Goal: Information Seeking & Learning: Learn about a topic

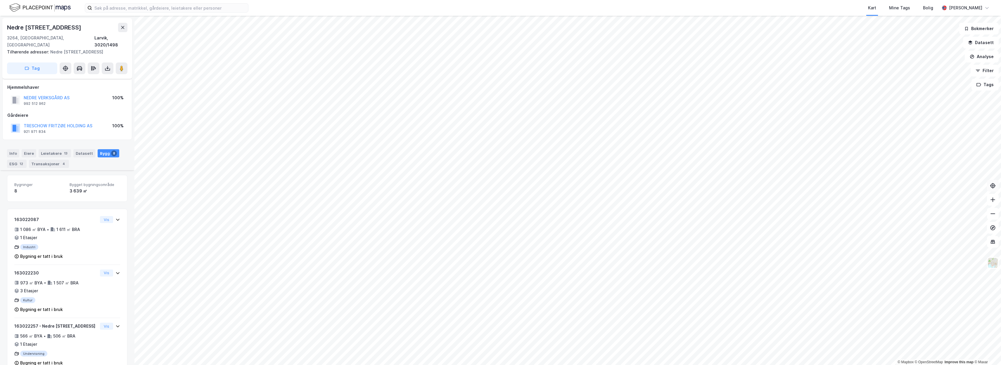
scroll to position [247, 0]
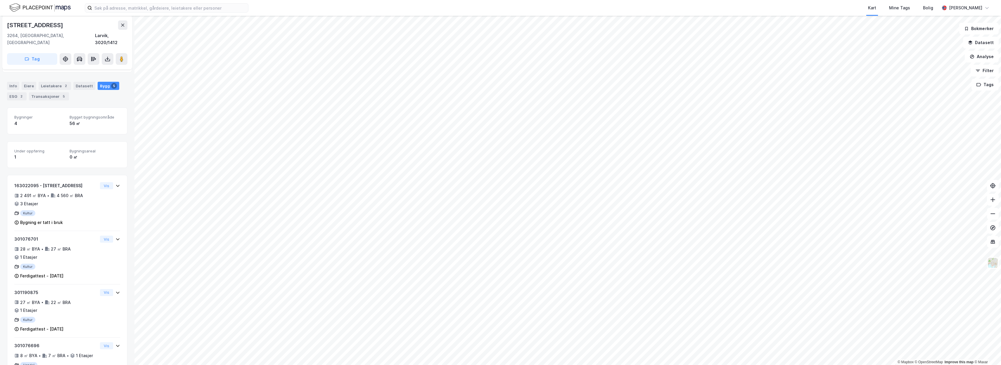
scroll to position [92, 0]
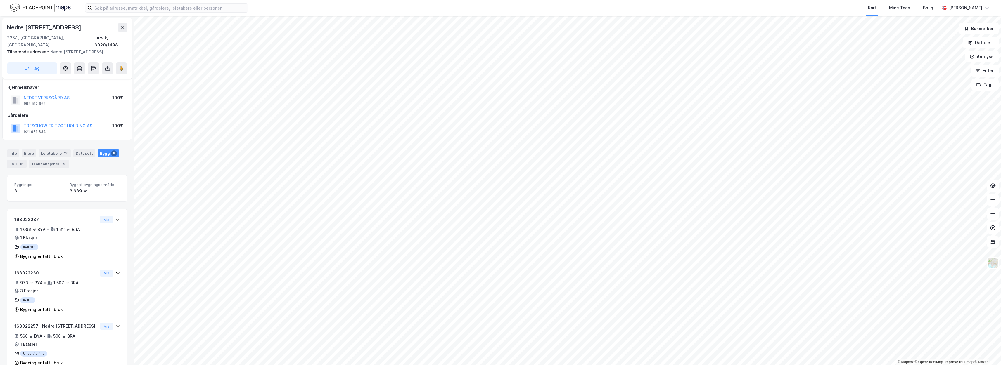
scroll to position [92, 0]
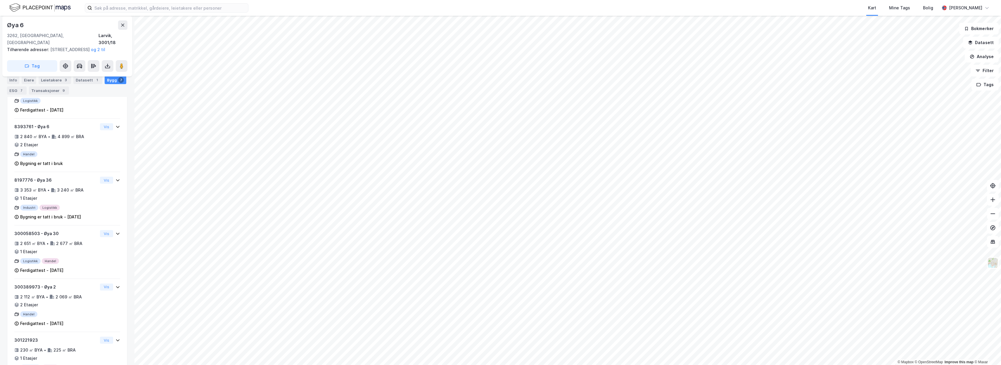
scroll to position [239, 0]
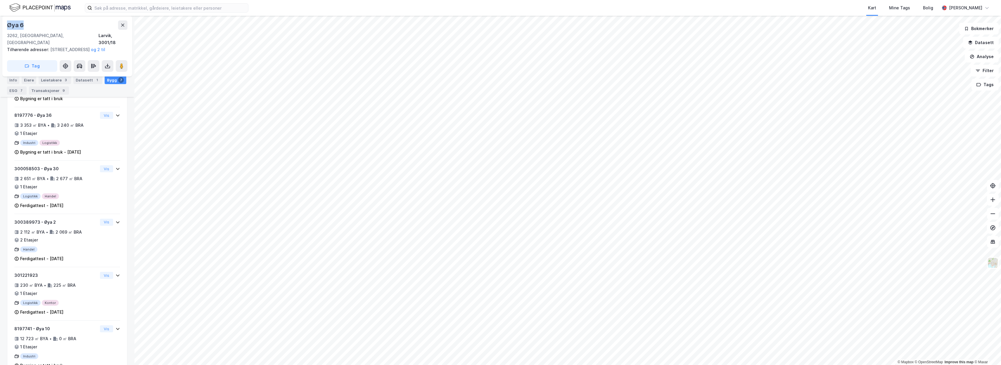
drag, startPoint x: 27, startPoint y: 21, endPoint x: 6, endPoint y: 26, distance: 22.1
click at [6, 26] on div "Øya 6 3262, Larvik, Vestfold Larvik, 3001/18 Tilhørende adresser: Øya 2, Øya 10…" at bounding box center [67, 46] width 130 height 61
copy div "Øya 6"
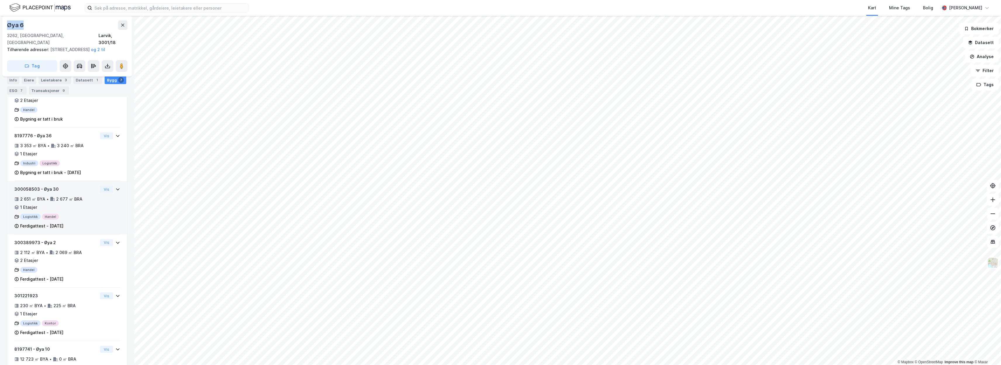
scroll to position [222, 0]
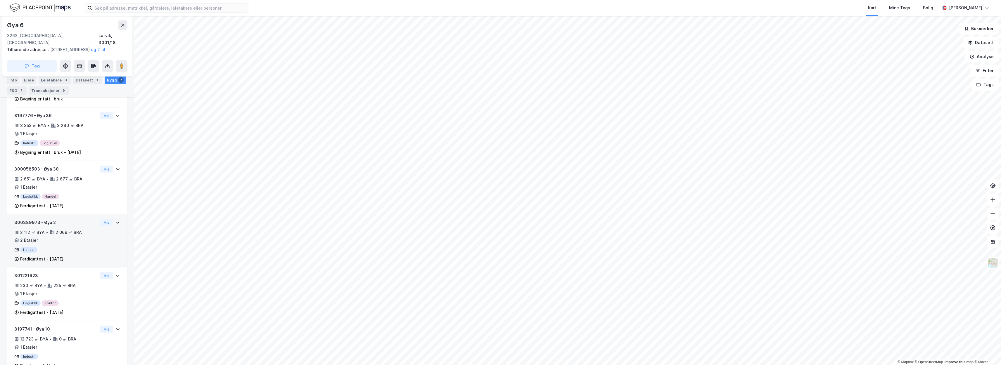
scroll to position [239, 0]
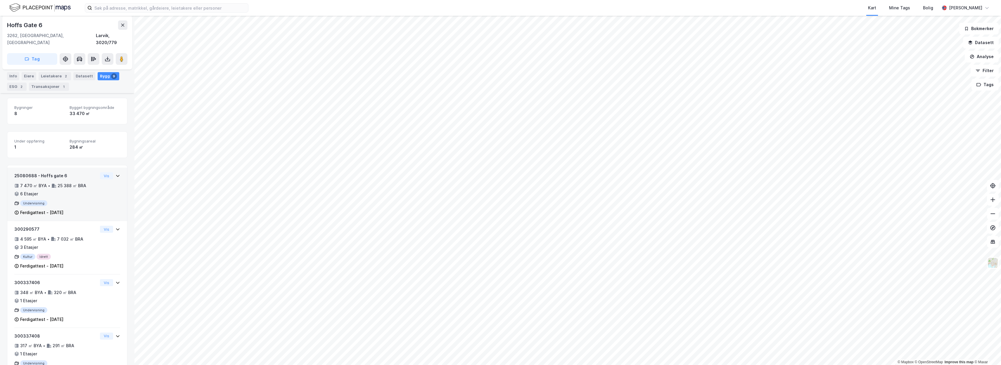
scroll to position [64, 0]
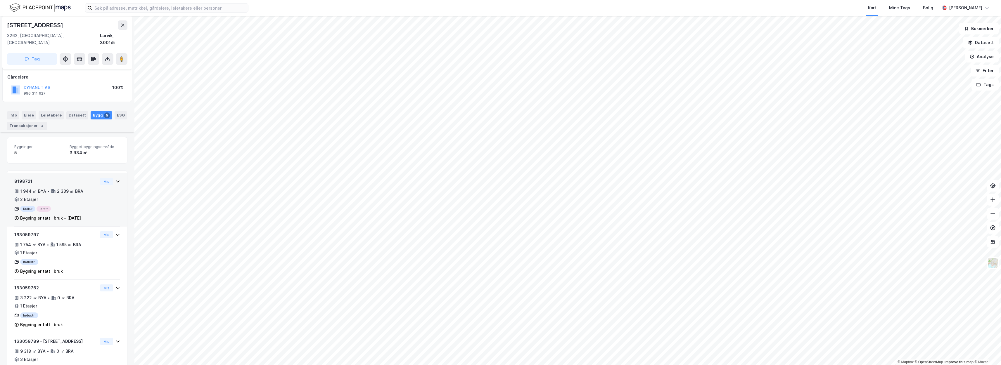
scroll to position [31, 0]
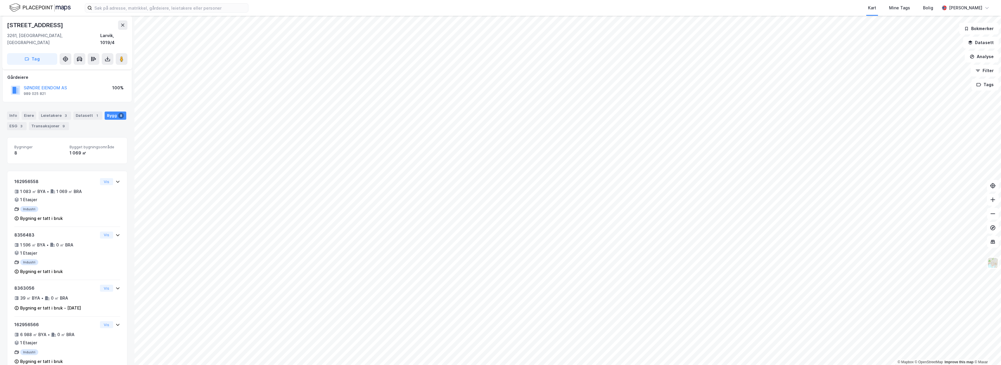
scroll to position [180, 0]
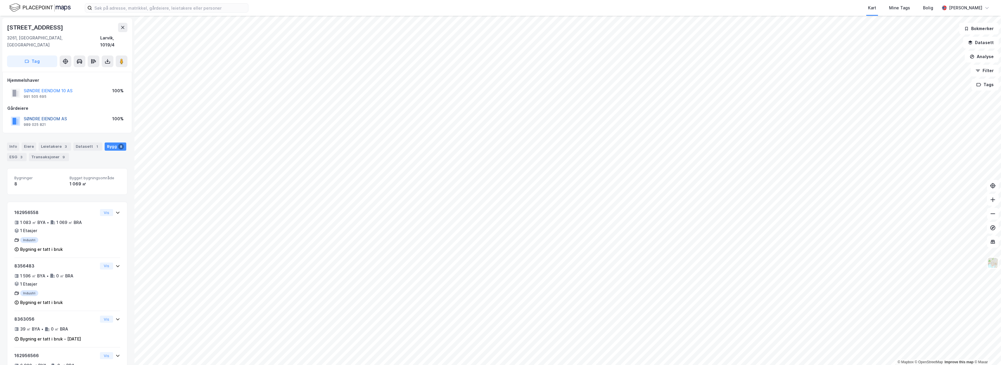
click at [0, 0] on button "SØNDRE EIENDOM AS" at bounding box center [0, 0] width 0 height 0
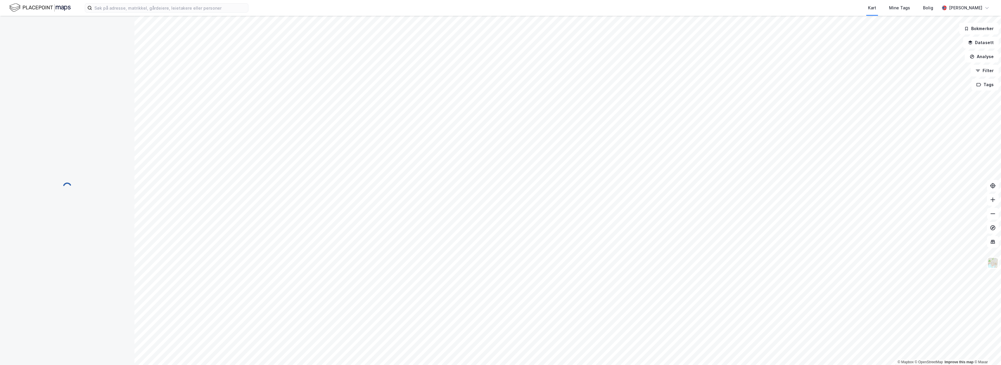
scroll to position [48, 0]
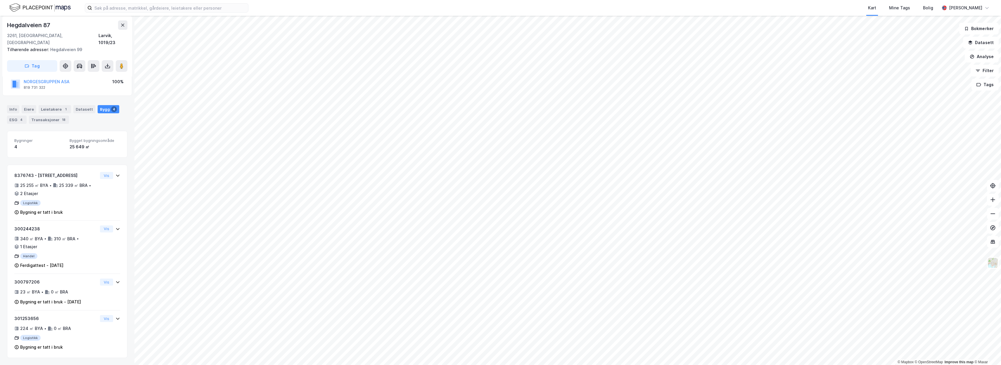
scroll to position [31, 0]
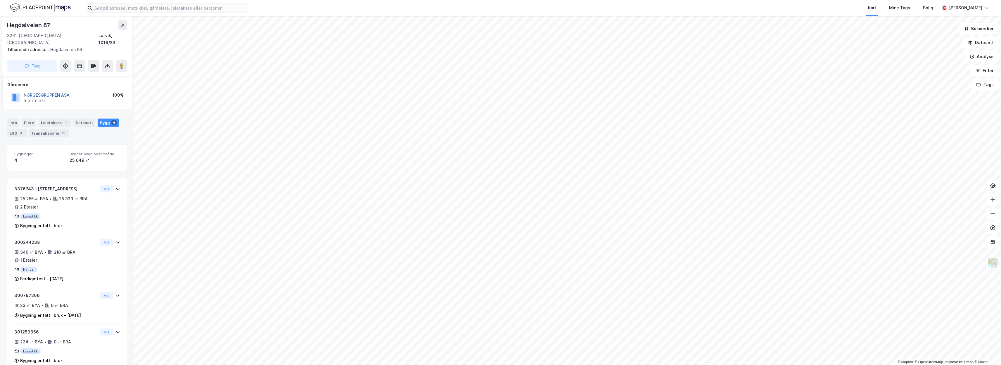
click at [0, 0] on button "NORGESGRUPPEN ASA" at bounding box center [0, 0] width 0 height 0
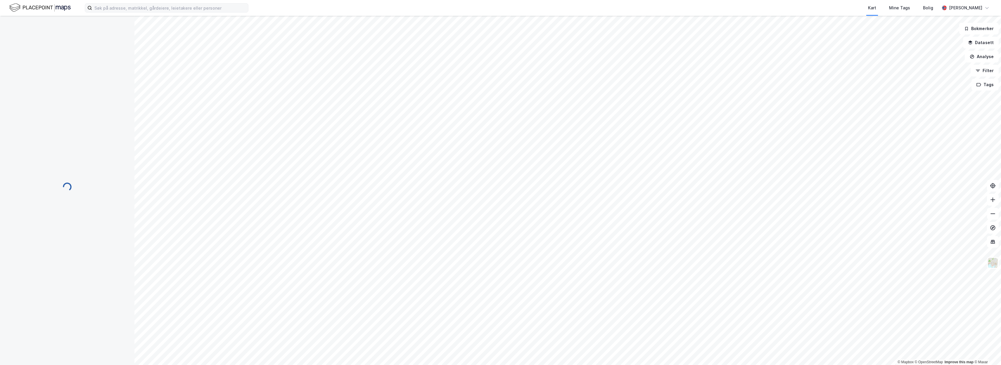
scroll to position [31, 0]
